Goal: Task Accomplishment & Management: Complete application form

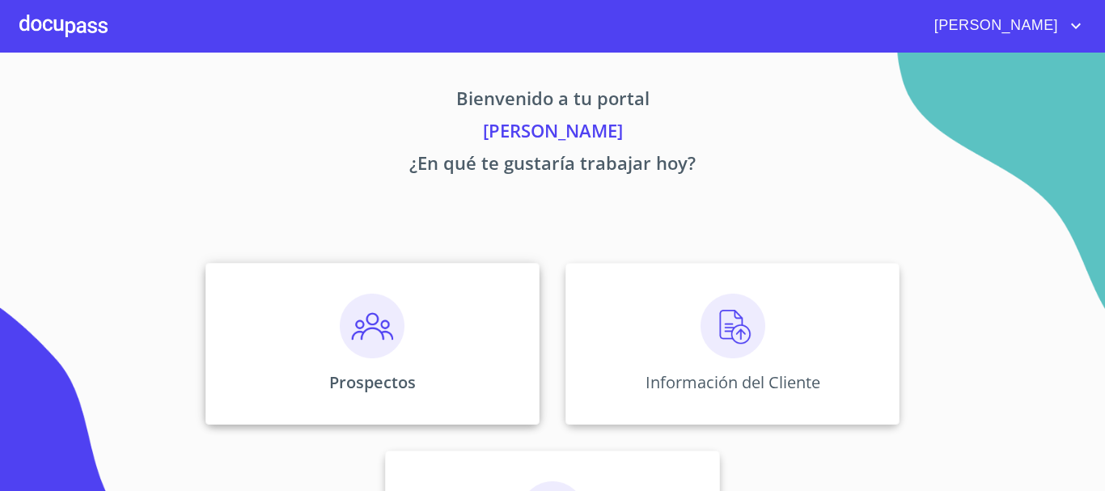
click at [458, 353] on div "Prospectos" at bounding box center [372, 344] width 334 height 162
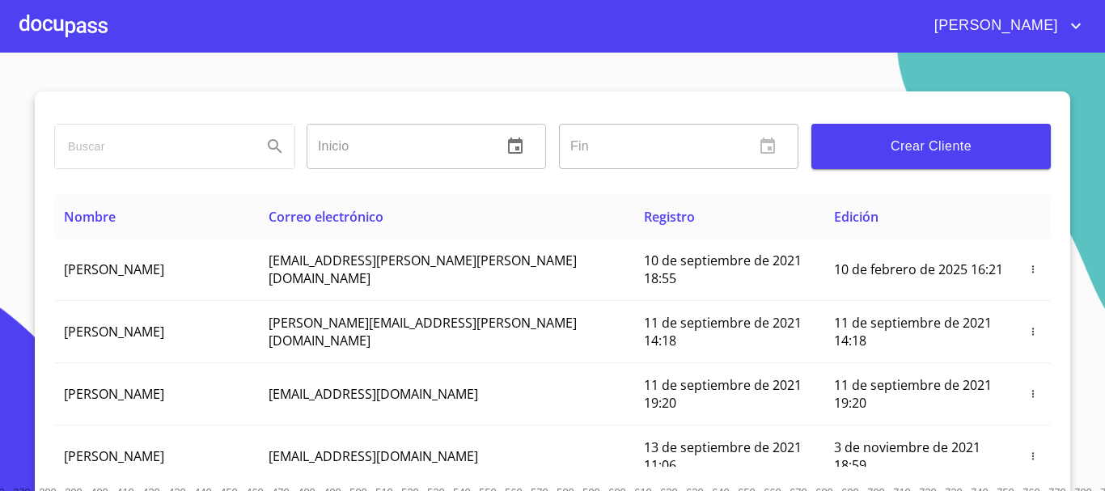
click at [176, 154] on input "search" at bounding box center [152, 147] width 194 height 44
type input "[PERSON_NAME]"
click at [286, 133] on div "[PERSON_NAME]" at bounding box center [174, 147] width 239 height 44
click at [278, 137] on icon "Search" at bounding box center [274, 146] width 19 height 19
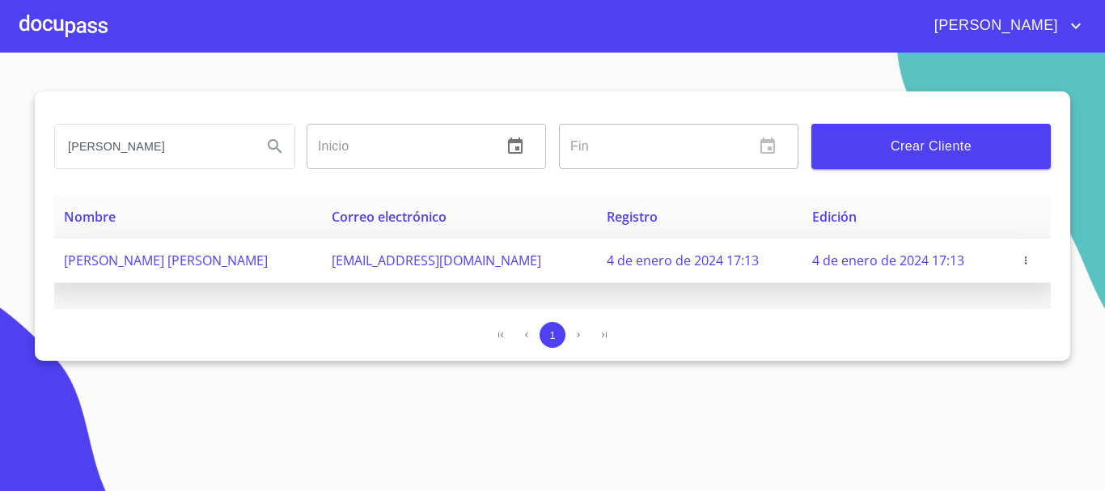
click at [251, 264] on span "[PERSON_NAME] [PERSON_NAME]" at bounding box center [166, 260] width 204 height 18
click at [868, 259] on span "4 de enero de 2024 17:13" at bounding box center [888, 260] width 152 height 18
click at [1024, 261] on icon "button" at bounding box center [1025, 260] width 11 height 11
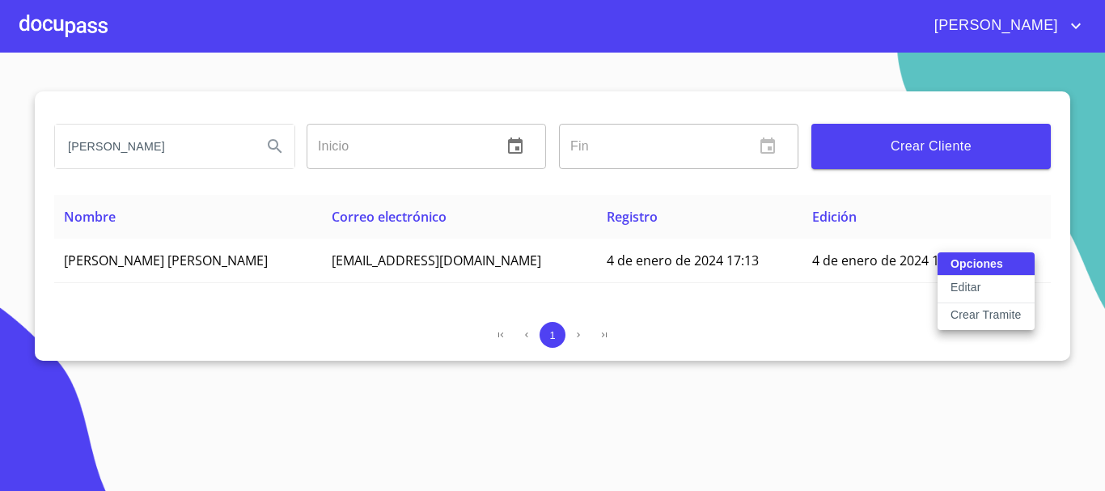
click at [974, 266] on div "Opciones Editar Crear Tramite" at bounding box center [985, 291] width 97 height 78
click at [974, 286] on p "Editar" at bounding box center [965, 287] width 30 height 16
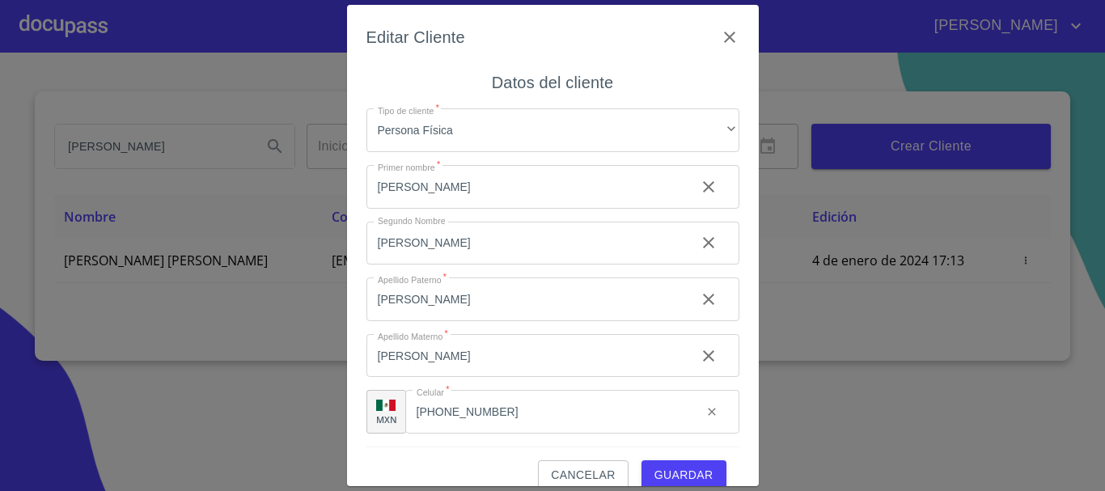
type input "[PERSON_NAME]"
type input "[PHONE_NUMBER]"
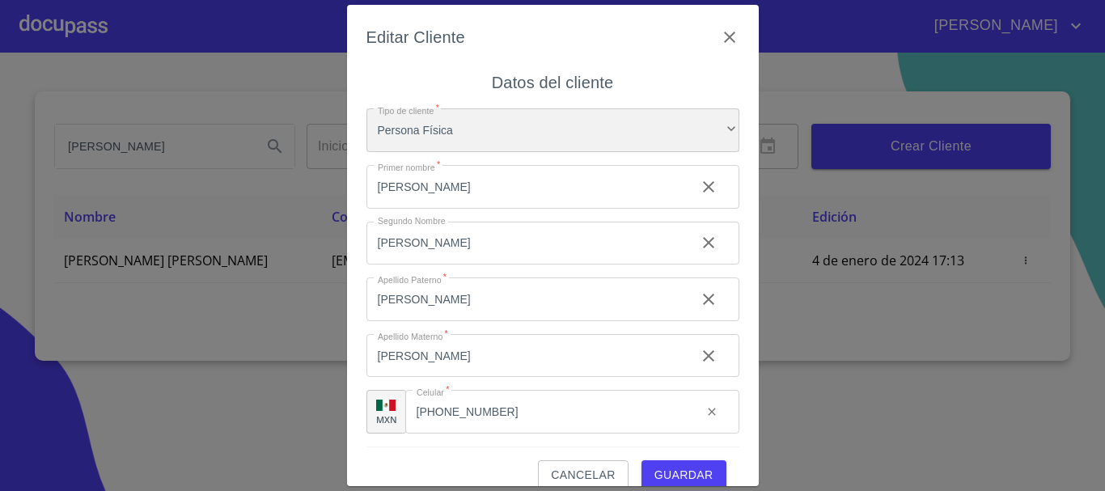
click at [605, 113] on div "Persona Física" at bounding box center [552, 130] width 373 height 44
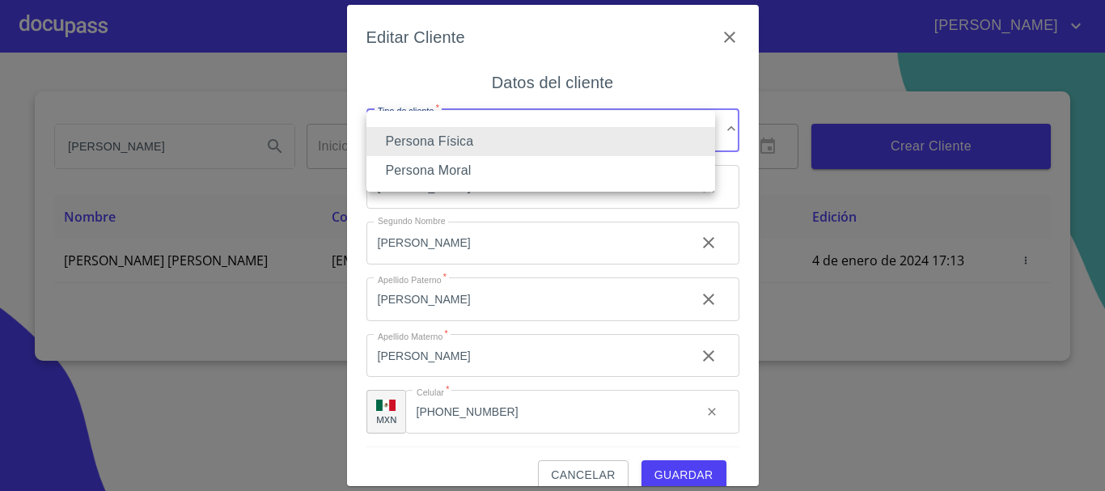
click at [646, 47] on div at bounding box center [552, 245] width 1105 height 491
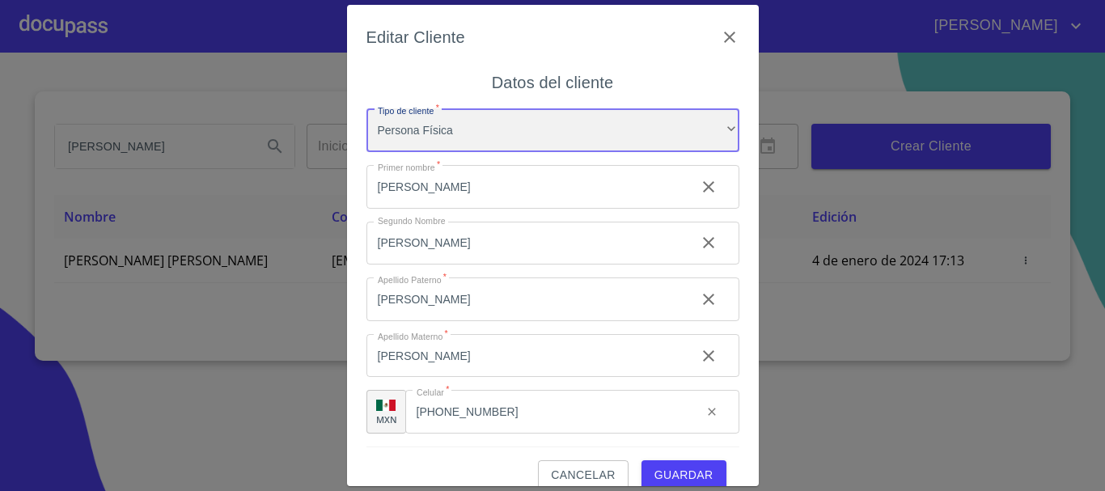
click at [568, 124] on div "Persona Física" at bounding box center [552, 130] width 373 height 44
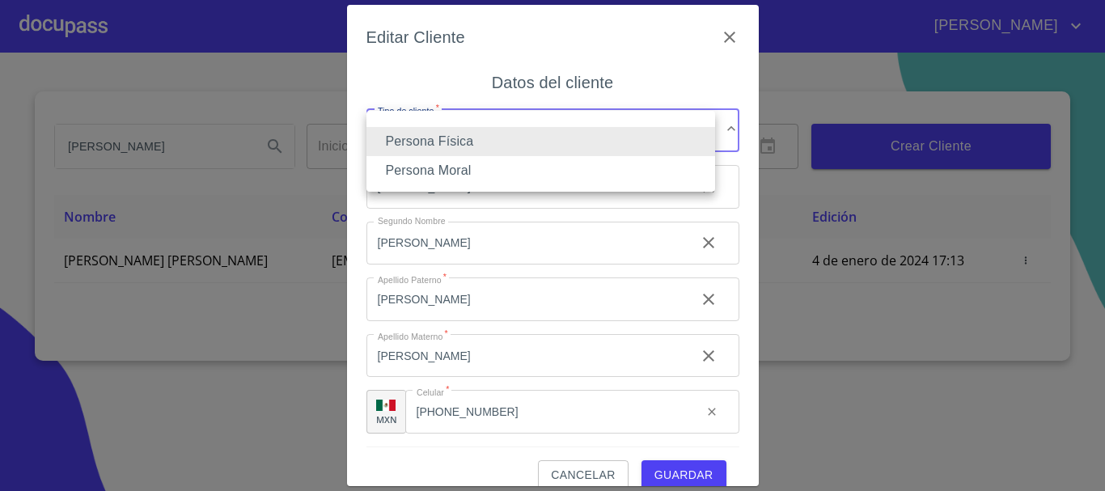
click at [465, 139] on li "Persona Física" at bounding box center [540, 141] width 348 height 29
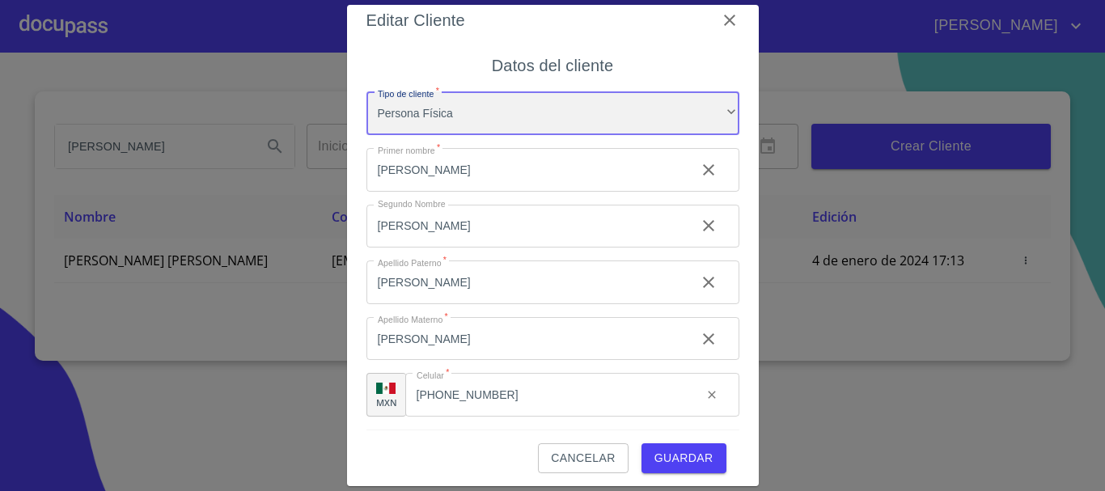
scroll to position [23, 0]
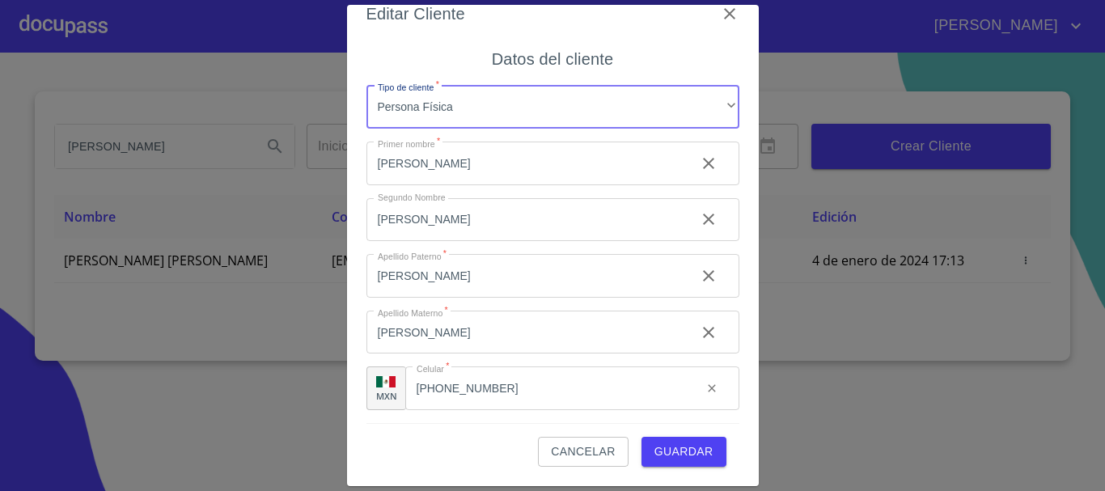
click at [674, 446] on span "Guardar" at bounding box center [683, 451] width 59 height 20
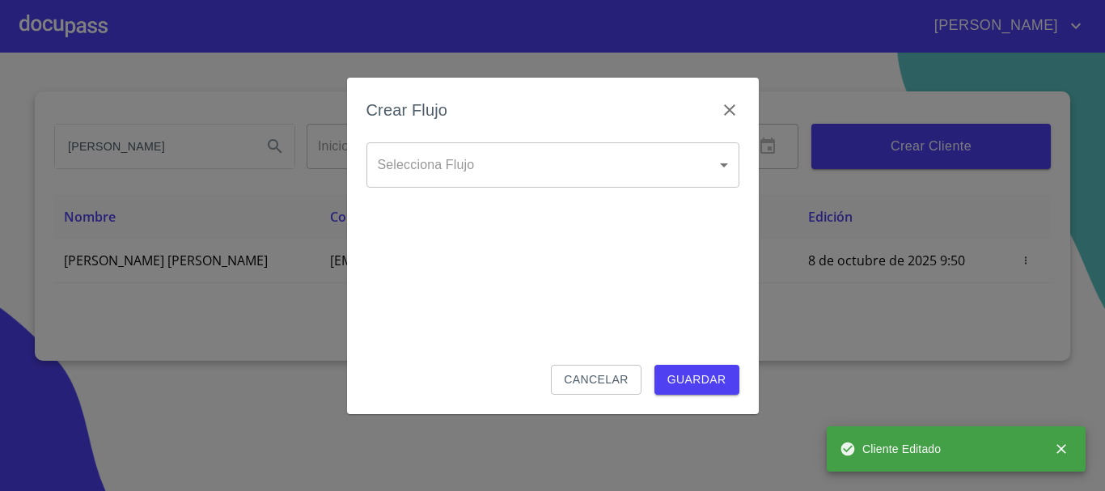
click at [572, 161] on body "[PERSON_NAME] [PERSON_NAME] Inicio ​ Fin ​ Crear Cliente Nombre Correo electrón…" at bounding box center [552, 245] width 1105 height 491
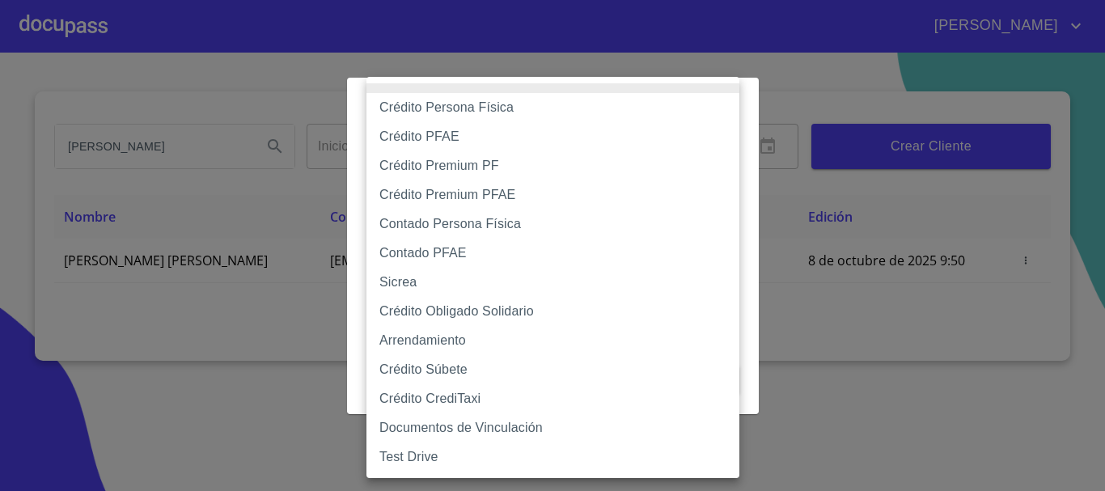
click at [760, 454] on div at bounding box center [552, 245] width 1105 height 491
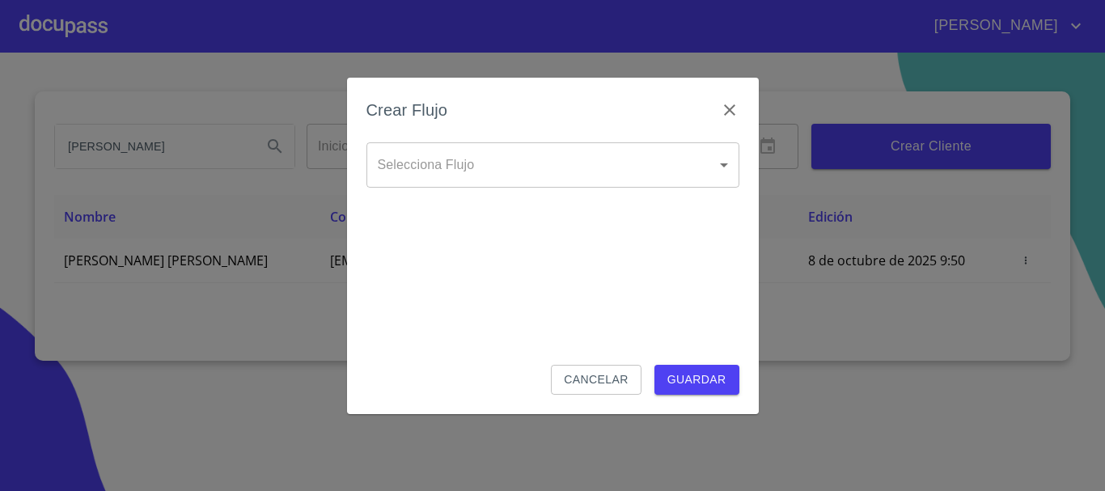
click at [585, 382] on span "Cancelar" at bounding box center [596, 380] width 64 height 20
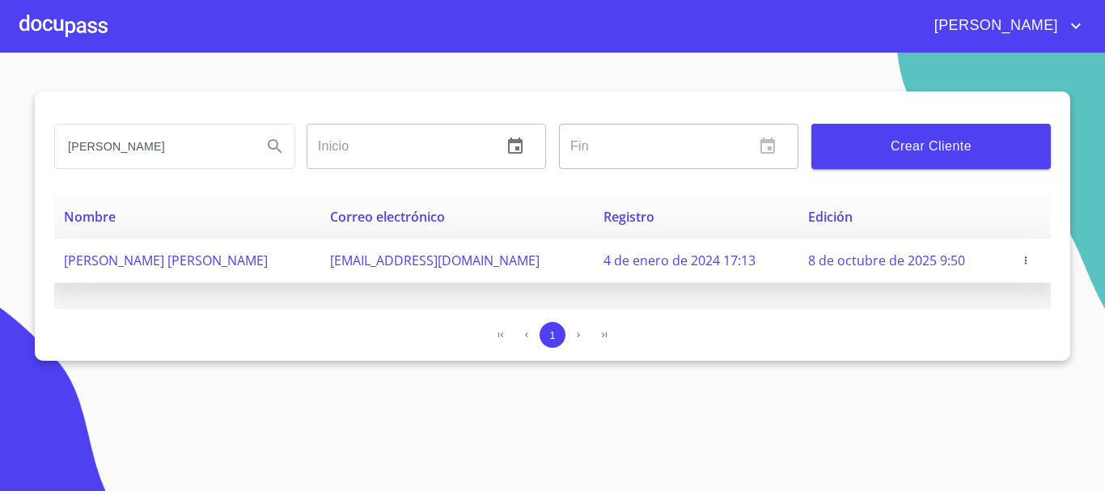
click at [1025, 260] on icon "button" at bounding box center [1025, 260] width 11 height 11
